Goal: Transaction & Acquisition: Subscribe to service/newsletter

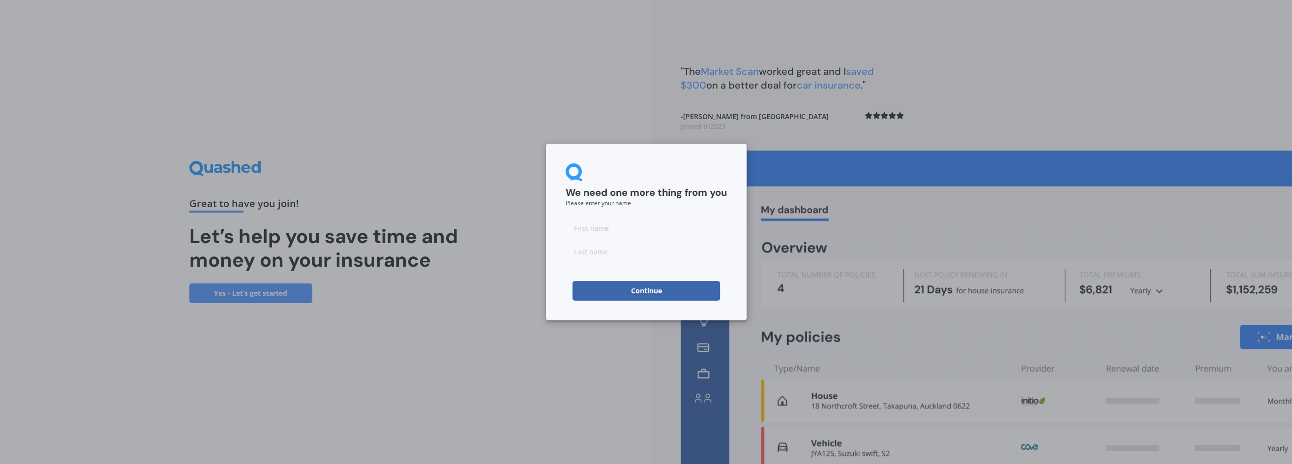
click at [625, 232] on input at bounding box center [646, 228] width 161 height 20
type input "[PERSON_NAME]"
click at [602, 293] on button "Continue" at bounding box center [647, 291] width 148 height 20
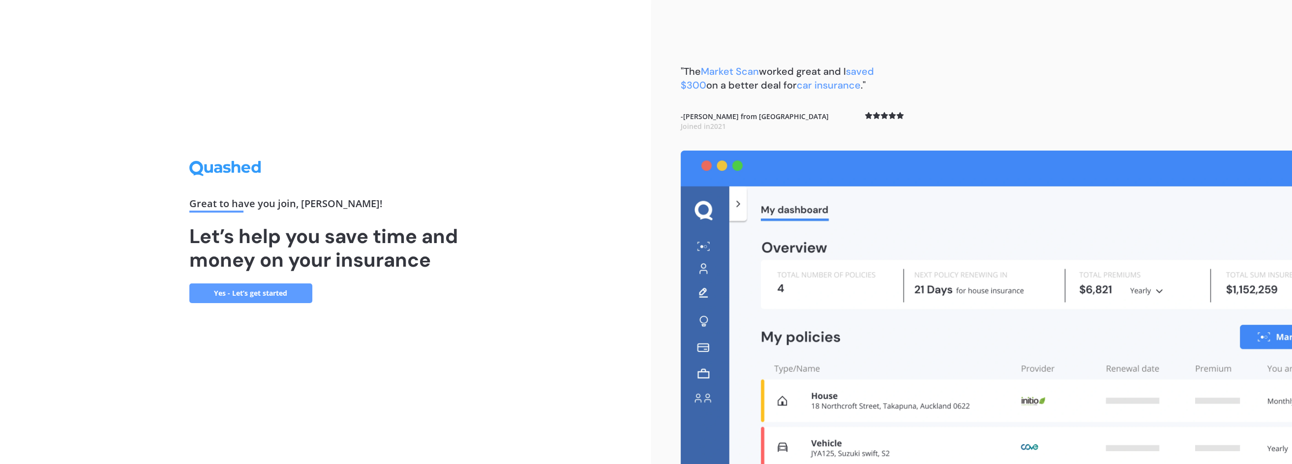
click at [231, 291] on link "Yes - Let’s get started" at bounding box center [250, 293] width 123 height 20
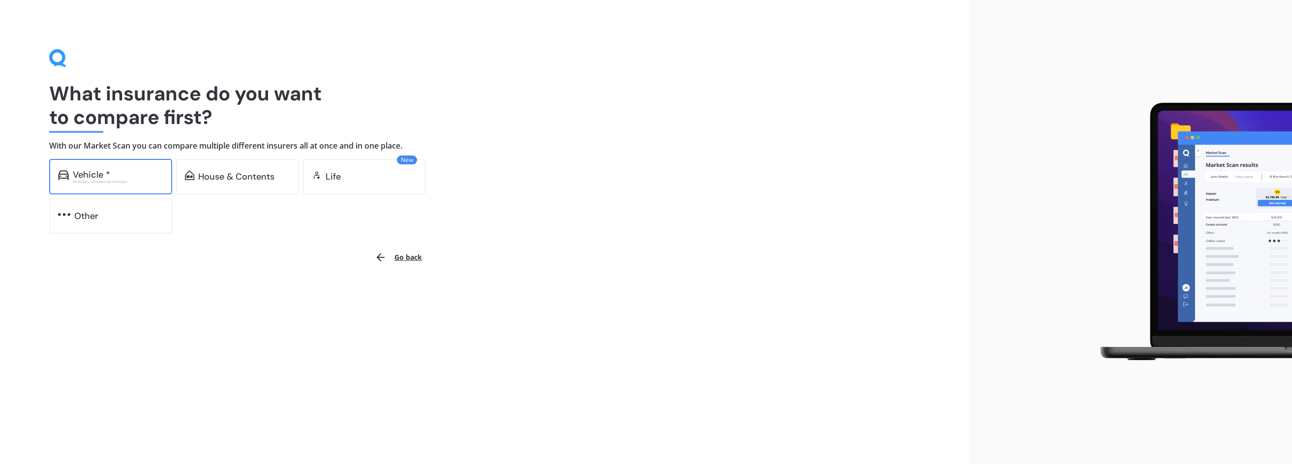
click at [104, 172] on div "Vehicle *" at bounding box center [91, 175] width 37 height 10
